Goal: Task Accomplishment & Management: Manage account settings

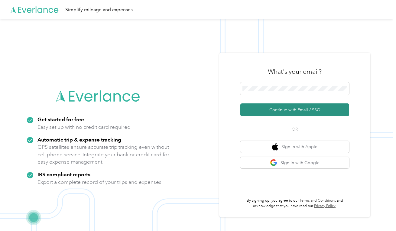
click at [280, 108] on button "Continue with Email / SSO" at bounding box center [295, 109] width 109 height 13
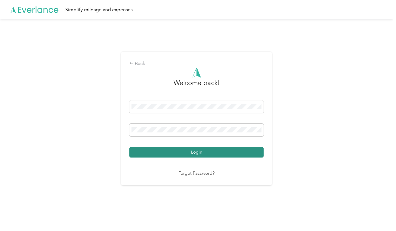
drag, startPoint x: 254, startPoint y: 133, endPoint x: 222, endPoint y: 152, distance: 37.1
click at [222, 152] on button "Login" at bounding box center [196, 152] width 134 height 11
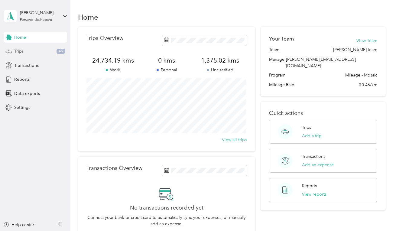
click at [19, 51] on span "Trips" at bounding box center [18, 51] width 9 height 6
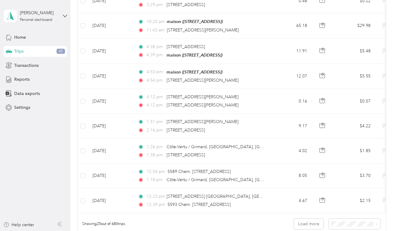
scroll to position [545, 0]
